Goal: Book appointment/travel/reservation

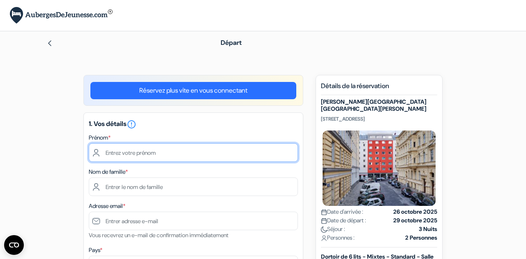
click at [167, 153] on input "text" at bounding box center [193, 152] width 209 height 18
type input "[PERSON_NAME]"
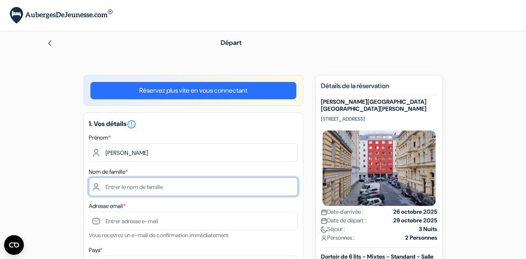
type input "VUILLEMIN"
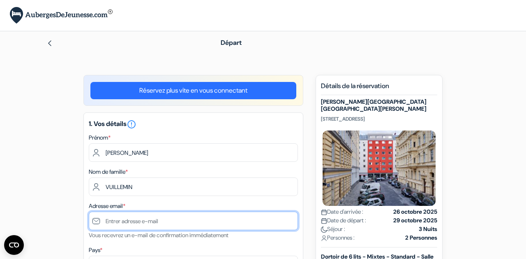
type input "[EMAIL_ADDRESS][DOMAIN_NAME]"
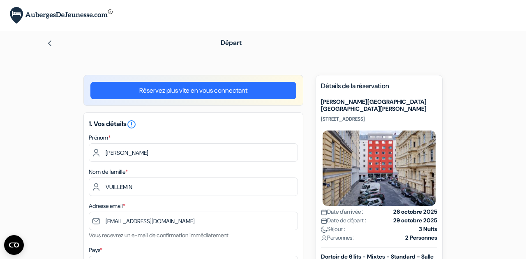
type input "[PHONE_NUMBER]"
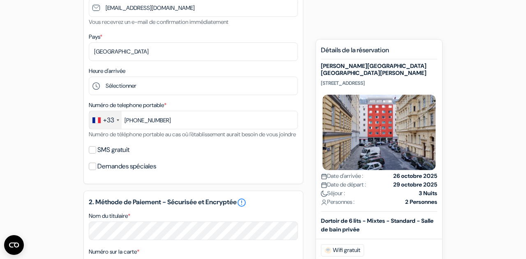
scroll to position [217, 0]
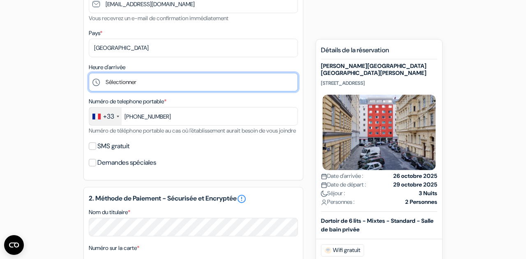
click at [150, 85] on select "Sélectionner 1:00 2:00 3:00 4:00 5:00 6:00 7:00 8:00 9:00 10:00 11:00 12:00 13:…" at bounding box center [193, 82] width 209 height 18
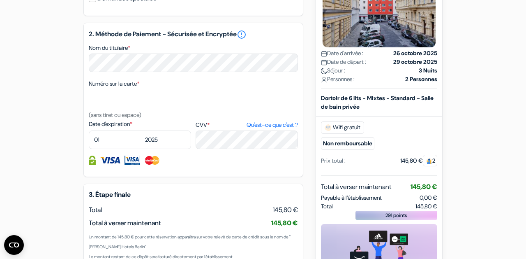
scroll to position [382, 0]
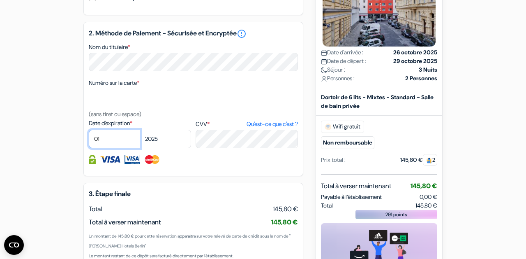
select select "10"
select select "2026"
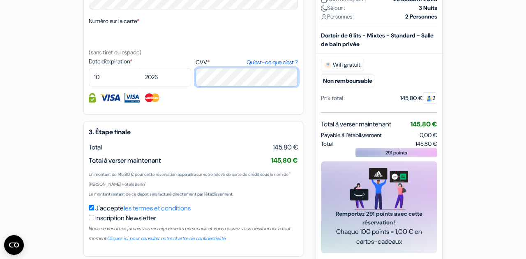
scroll to position [489, 0]
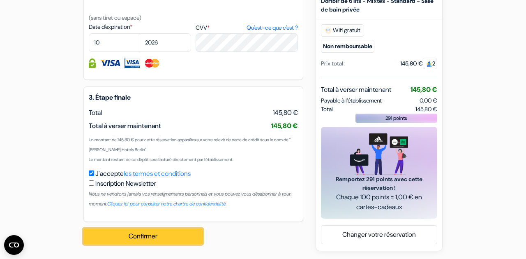
click at [128, 238] on button "Confirmer Loading..." at bounding box center [142, 236] width 119 height 16
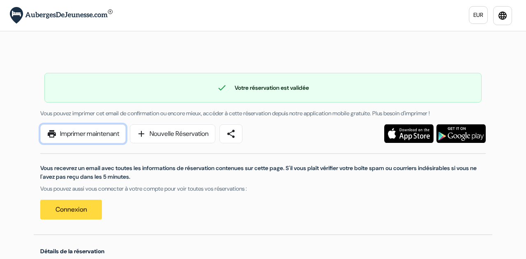
click at [96, 127] on link "print Imprimer maintenant" at bounding box center [83, 133] width 86 height 19
